Goal: Information Seeking & Learning: Learn about a topic

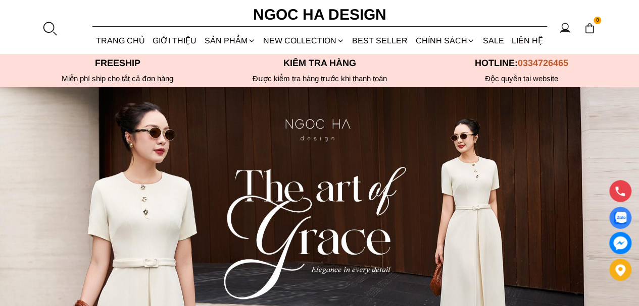
click at [46, 27] on div at bounding box center [49, 28] width 15 height 15
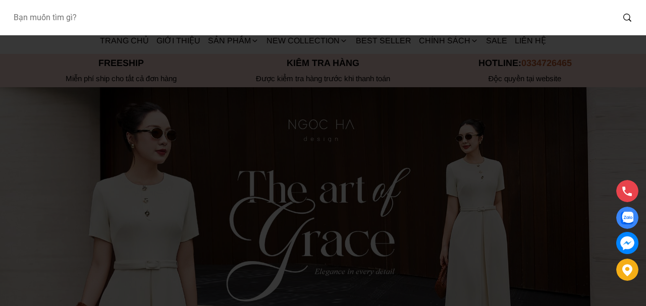
click at [82, 22] on input "Input search Bạn muốn tìm gì?" at bounding box center [309, 17] width 609 height 23
type input "a"
type input "a1078"
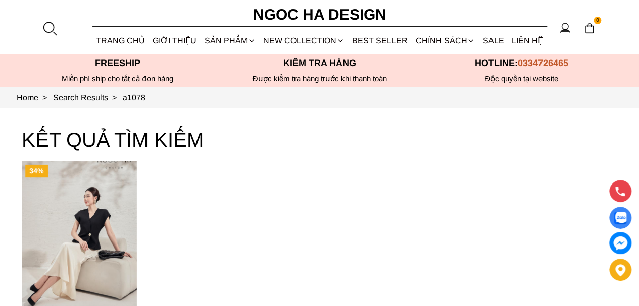
click at [61, 254] on img "Product image - Diva Set_ Áo Rớt Vai Cổ V, Chân Váy Lụa Đuôi Cá A1078+CV134" at bounding box center [79, 237] width 115 height 153
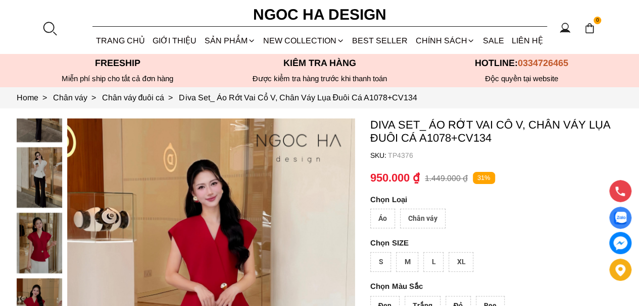
click at [57, 29] on section "0 Trang chủ Giới thiệu Sản phẩm Áo Áo thun Áo sơ mi Áo Peplum Áo lụa Áo len Quầ…" at bounding box center [319, 27] width 639 height 54
click at [49, 22] on div at bounding box center [49, 28] width 15 height 15
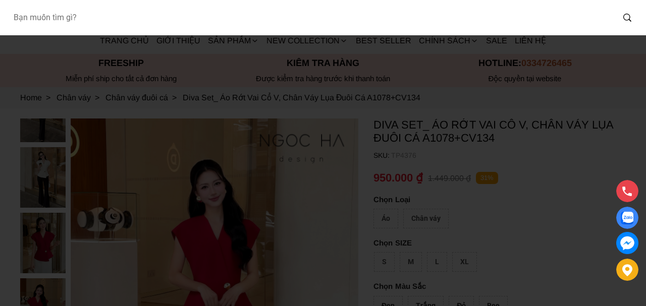
click at [124, 18] on input "Input search Bạn muốn tìm gì?" at bounding box center [309, 17] width 609 height 23
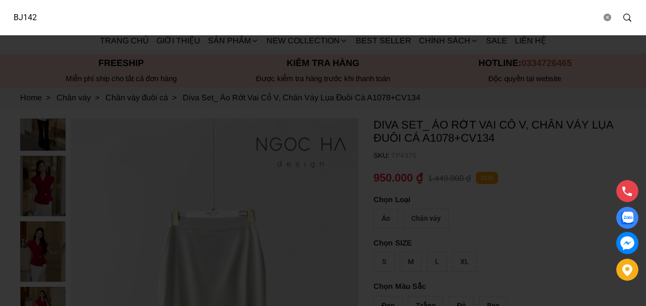
type input "BJ142"
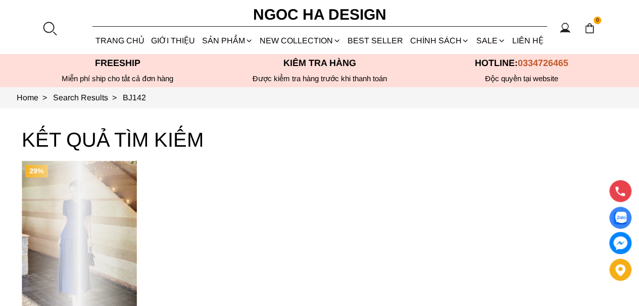
click at [80, 208] on div "Product image - Celeste Set_ Bộ Vest Cổ Tròn Chân Váy Nhún Xòe Màu Xanh Bò BJ142" at bounding box center [79, 237] width 115 height 153
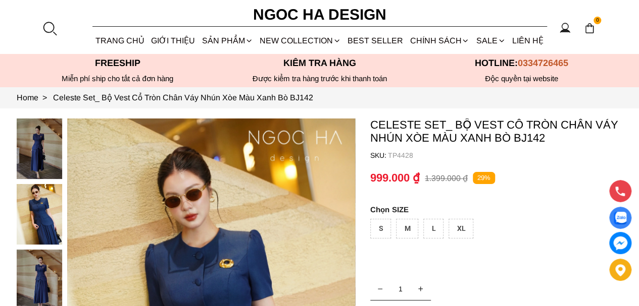
click at [160, 37] on link "GIỚI THIỆU" at bounding box center [173, 40] width 50 height 27
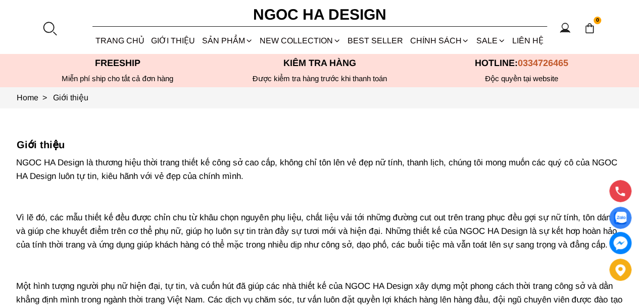
drag, startPoint x: 283, startPoint y: 159, endPoint x: 298, endPoint y: 189, distance: 33.4
click at [298, 189] on p "NGOC HA Design là thương hiệu thời trang thiết kế công sở cao cấp, không chỉ tô…" at bounding box center [319, 259] width 606 height 206
copy p "không chỉ tôn lên vẻ đẹp nữ tính, thanh lịch, chúng tôi mong muốn các quý cô củ…"
click at [54, 26] on div at bounding box center [49, 28] width 15 height 15
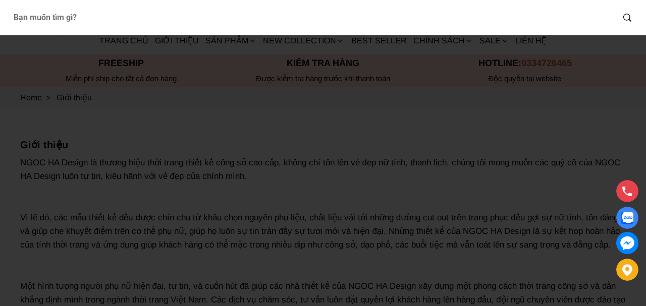
click at [77, 23] on input "Input search Bạn muốn tìm gì?" at bounding box center [309, 17] width 609 height 23
type input "D1012"
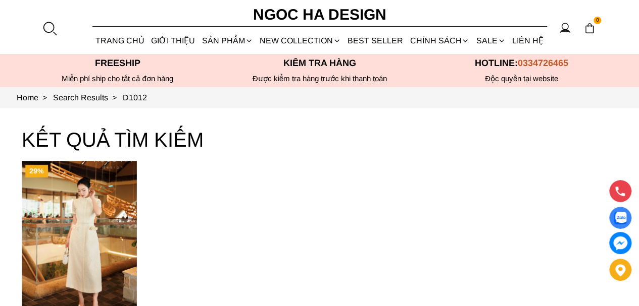
click at [99, 209] on img "Product image - Catherine Dress_ Đầm Ren Đính Hoa Túi Màu Kem D1012" at bounding box center [79, 237] width 115 height 153
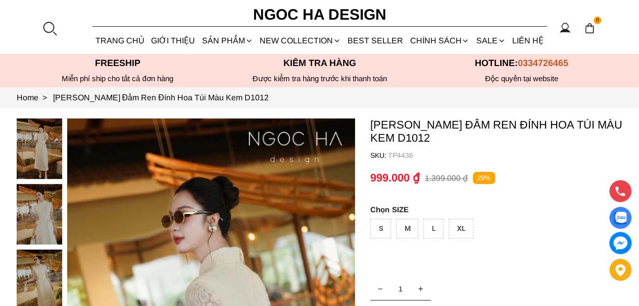
click at [40, 31] on section "0 Trang chủ Giới thiệu Sản phẩm Áo Áo thun Áo sơ mi Áo Peplum Áo lụa Áo len Quầ…" at bounding box center [319, 27] width 639 height 54
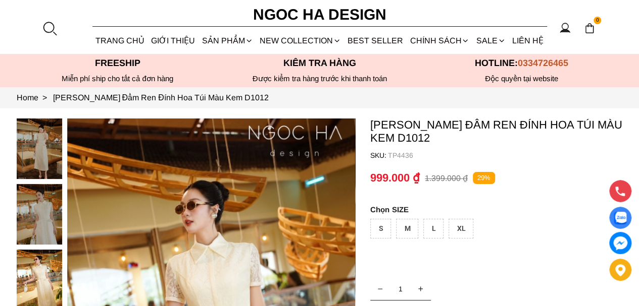
click at [49, 28] on div at bounding box center [49, 28] width 15 height 15
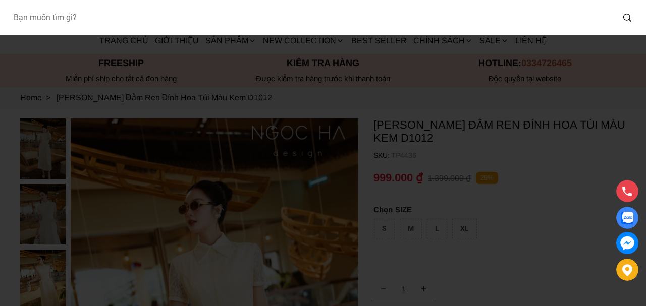
click at [141, 26] on input "Input search Bạn muốn tìm gì?" at bounding box center [309, 17] width 609 height 23
type input "BJ127"
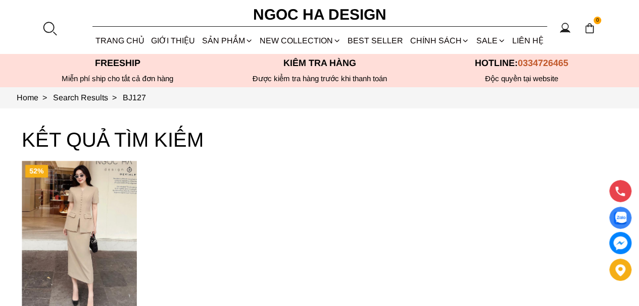
click at [84, 220] on img "Product image - Cateline Set_ Bộ Vest Cổ V Đính Cúc Nhí Chân Váy Bút Chì BJ127" at bounding box center [79, 237] width 115 height 153
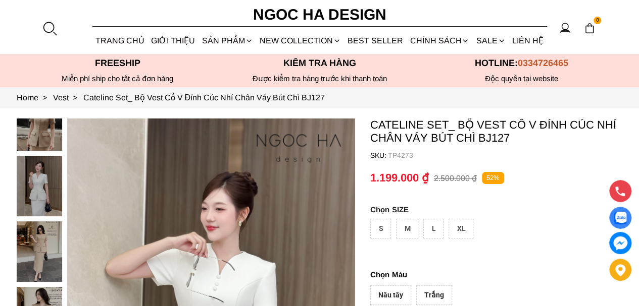
click at [54, 36] on section "0 Trang chủ Giới thiệu Sản phẩm [GEOGRAPHIC_DATA] Áo thun Áo sơ mi Áo Peplum Áo…" at bounding box center [319, 27] width 639 height 54
click at [51, 28] on div at bounding box center [49, 28] width 15 height 15
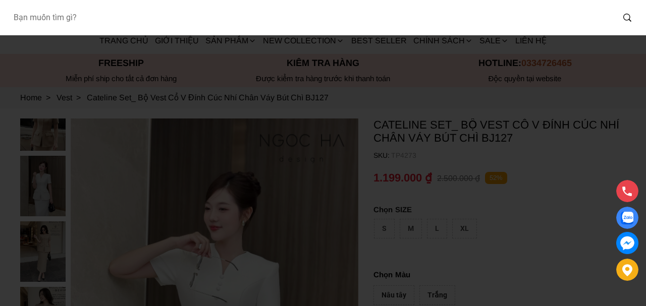
click at [84, 23] on input "Input search Bạn muốn tìm gì?" at bounding box center [309, 17] width 609 height 23
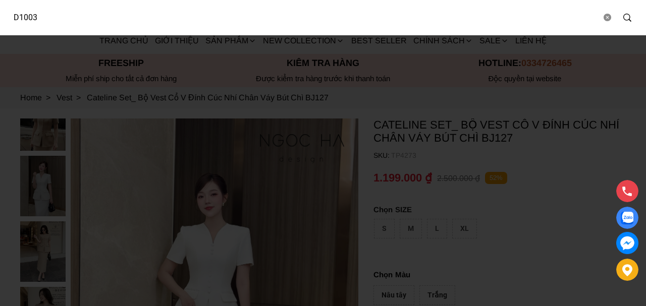
type input "D1003"
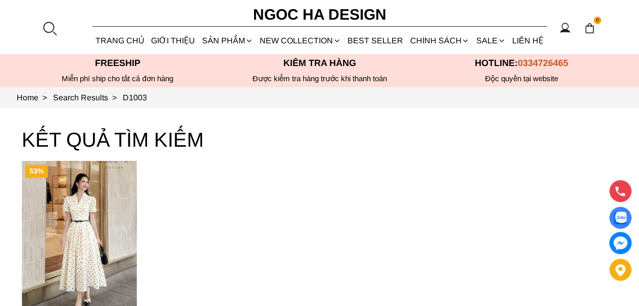
click at [89, 206] on img "Product image - Lamia Dress_ Đầm Chấm Bi Cổ Vest Màu Kem D1003" at bounding box center [79, 237] width 115 height 153
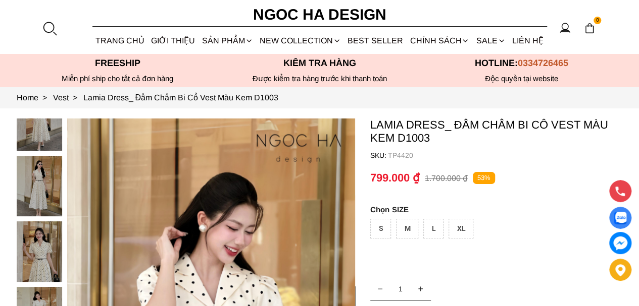
click at [54, 30] on div at bounding box center [49, 28] width 15 height 15
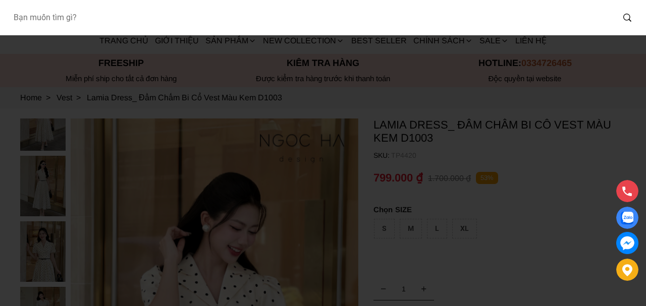
click at [113, 14] on input "Input search Bạn muốn tìm gì?" at bounding box center [309, 17] width 609 height 23
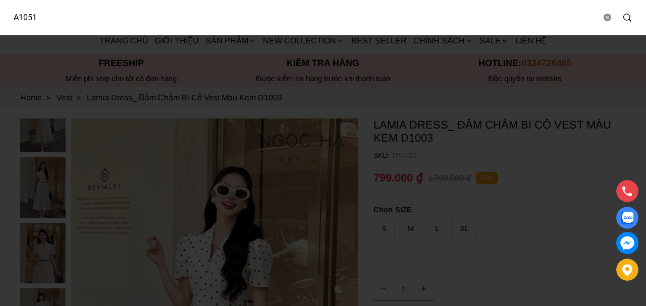
type input "A1051"
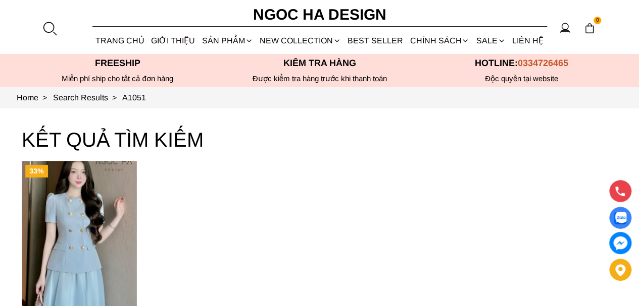
click at [95, 230] on img "Product image - Jenni Set_ Áo Vest Cổ Tròn Đính Cúc, Chân Váy Tơ Màu Xanh A1051…" at bounding box center [79, 237] width 115 height 153
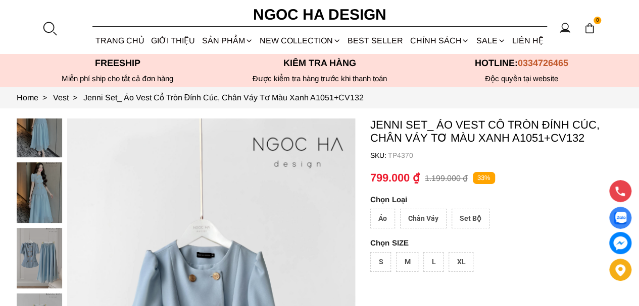
click at [44, 28] on div at bounding box center [49, 28] width 15 height 15
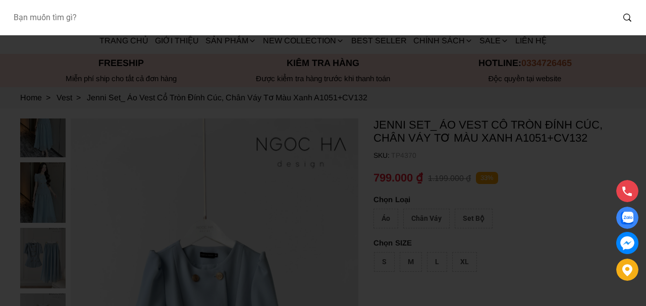
click at [115, 16] on input "Input search Bạn muốn tìm gì?" at bounding box center [309, 17] width 609 height 23
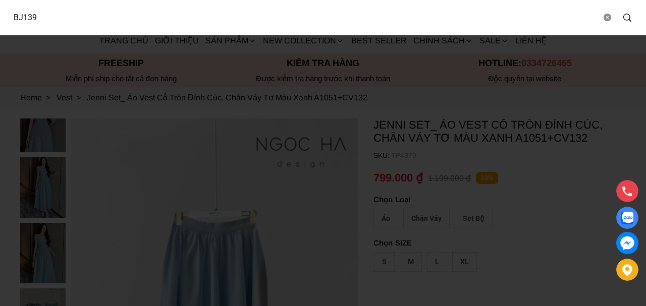
type input "BJ139"
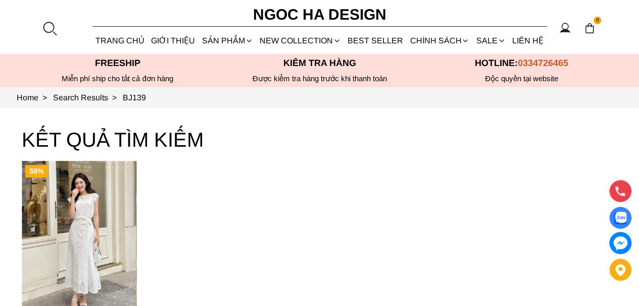
click at [46, 30] on div at bounding box center [49, 28] width 15 height 15
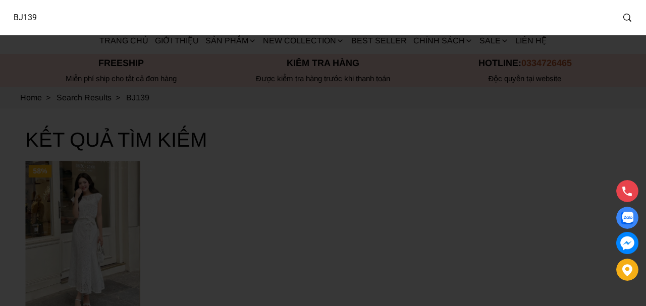
click at [111, 19] on input "BJ139" at bounding box center [309, 17] width 609 height 23
drag, startPoint x: 111, startPoint y: 19, endPoint x: 0, endPoint y: 46, distance: 114.4
type input "D1010"
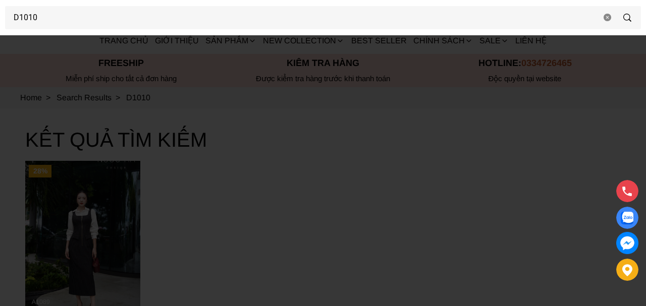
click at [92, 202] on div at bounding box center [323, 153] width 646 height 306
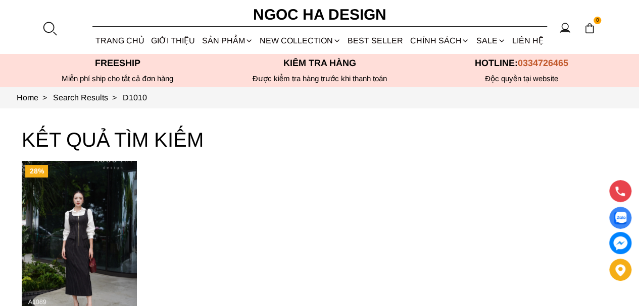
click at [100, 220] on img "Product image - Mary Dress_ Đầm Kẻ Sọc Sát Nách Khóa Đồng D1010" at bounding box center [79, 237] width 115 height 153
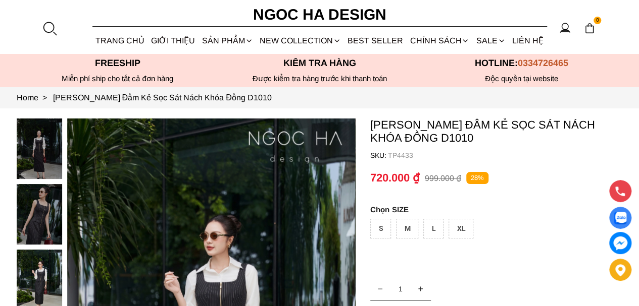
click at [42, 25] on div at bounding box center [49, 28] width 15 height 15
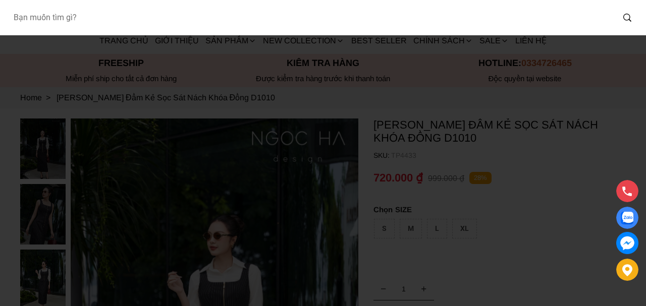
click at [88, 18] on input "Input search Bạn muốn tìm gì?" at bounding box center [309, 17] width 609 height 23
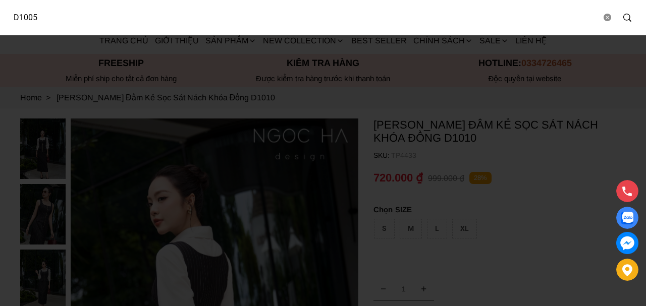
type input "D1005"
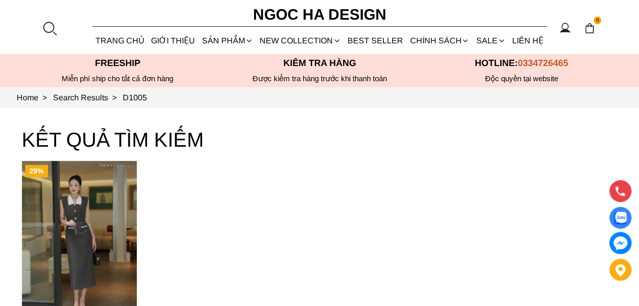
click at [89, 237] on img "Product image - Ivy Dress_ Đầm Bút Chì Vai Chờm Màu Ghi Mix Cổ Trắng D1005" at bounding box center [79, 237] width 115 height 153
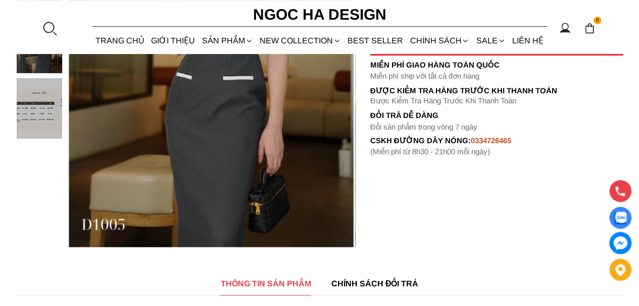
scroll to position [555, 0]
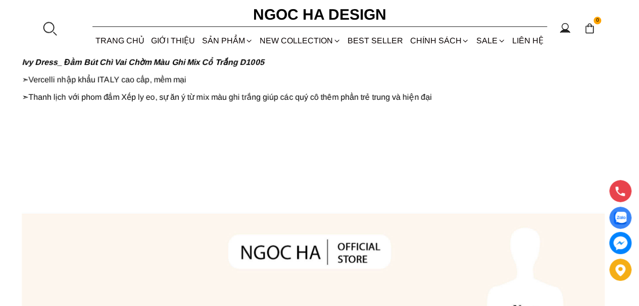
drag, startPoint x: 22, startPoint y: 167, endPoint x: 15, endPoint y: 143, distance: 25.2
